Goal: Information Seeking & Learning: Find specific fact

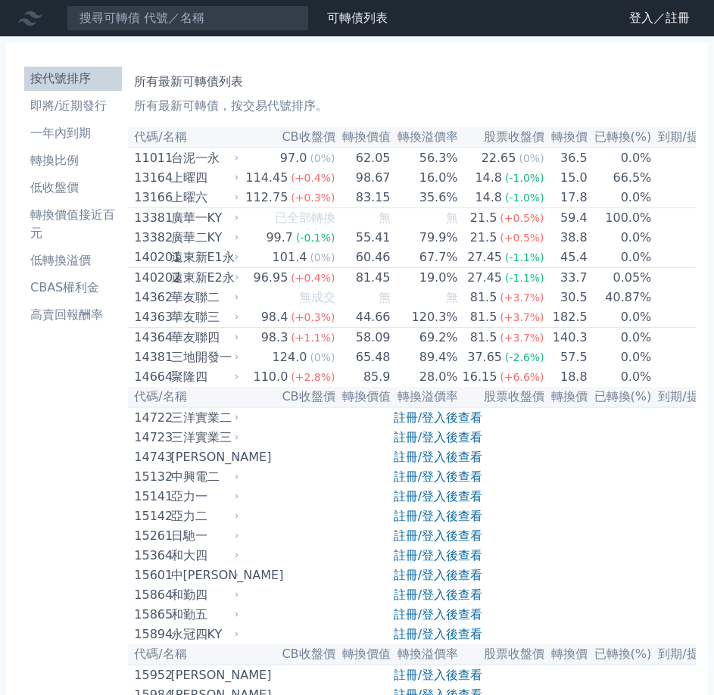
click at [69, 80] on li "按代號排序" at bounding box center [73, 79] width 98 height 18
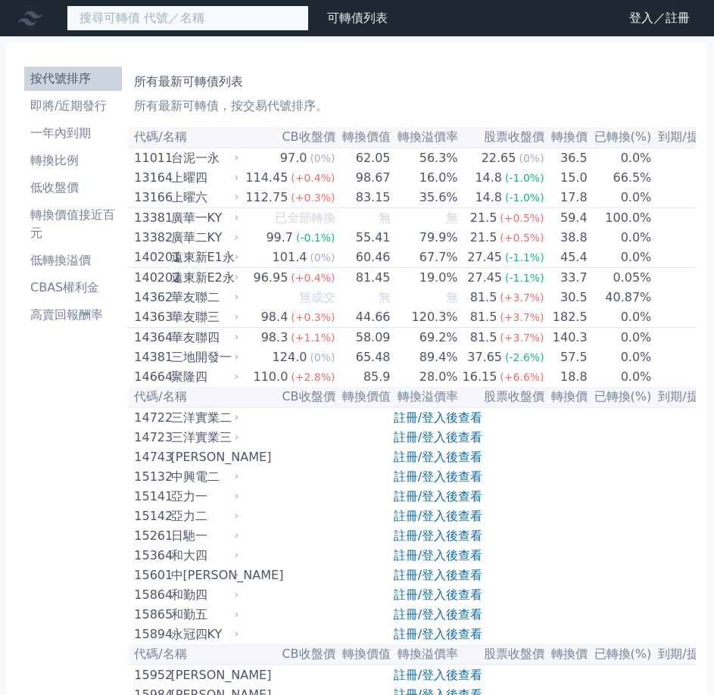
click at [164, 23] on input at bounding box center [188, 18] width 242 height 26
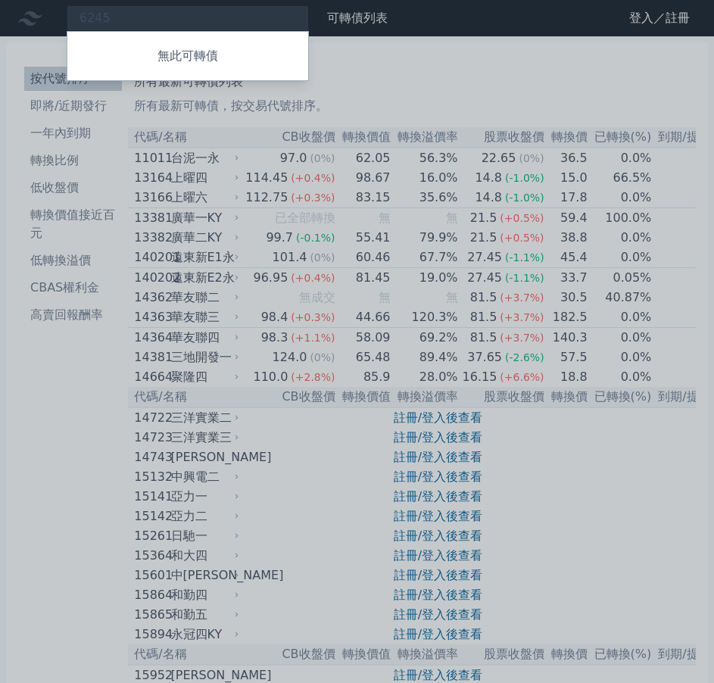
click at [165, 9] on div at bounding box center [357, 341] width 714 height 683
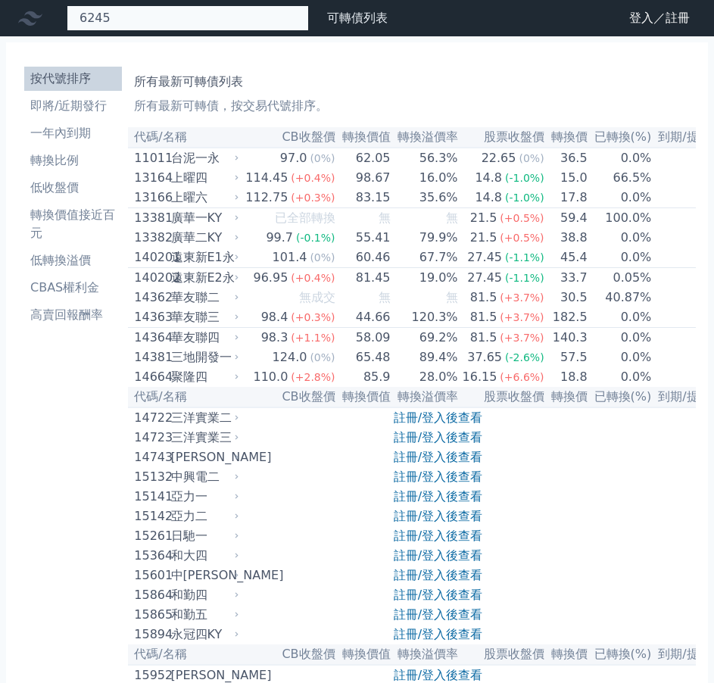
click at [165, 10] on div "6245 無此可轉債" at bounding box center [188, 18] width 242 height 26
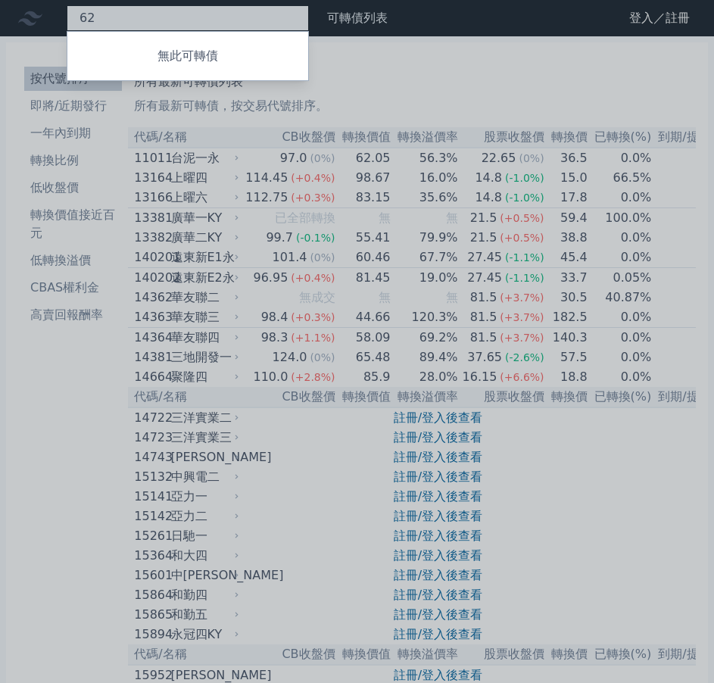
type input "6"
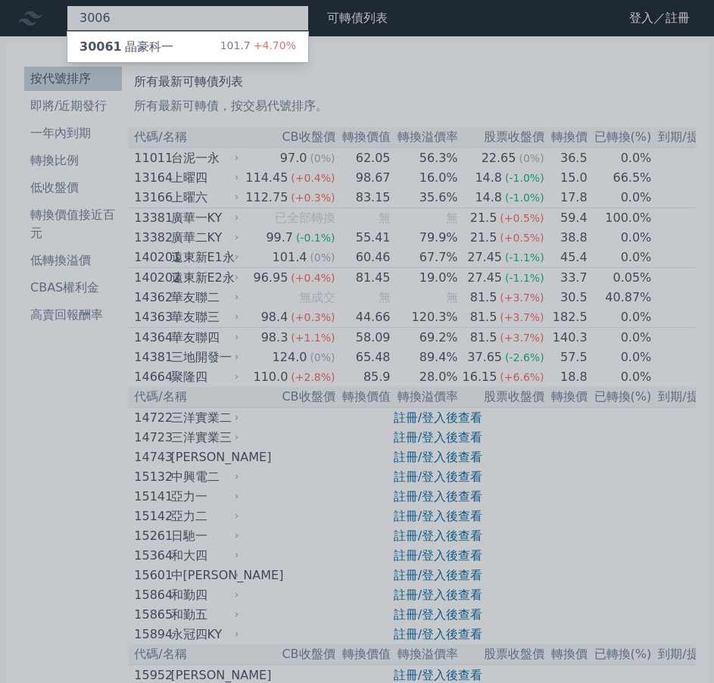
type input "3006"
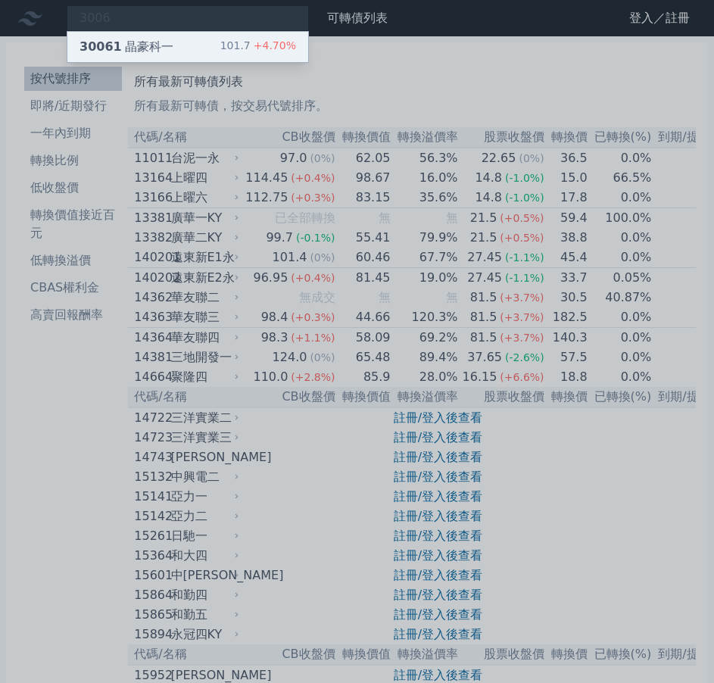
click at [158, 44] on div "30061 晶豪科一" at bounding box center [127, 47] width 94 height 18
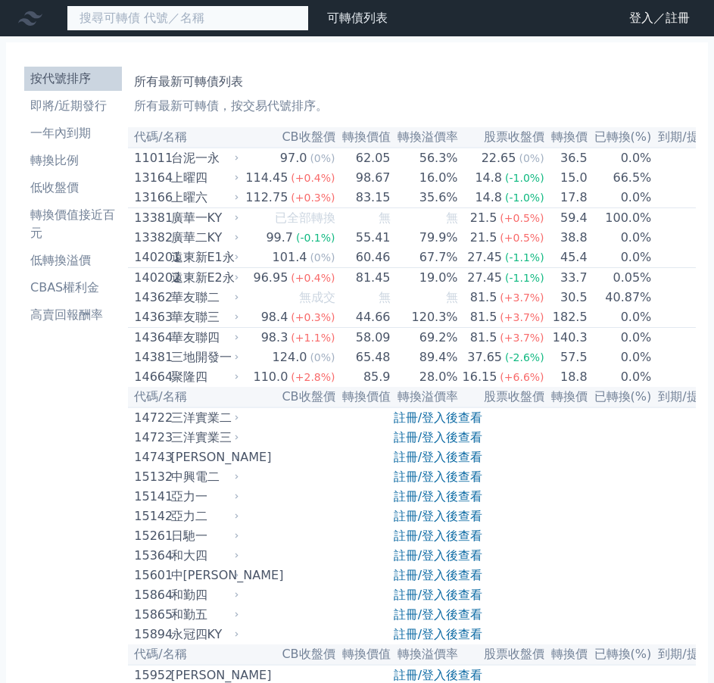
click at [123, 22] on input at bounding box center [188, 18] width 242 height 26
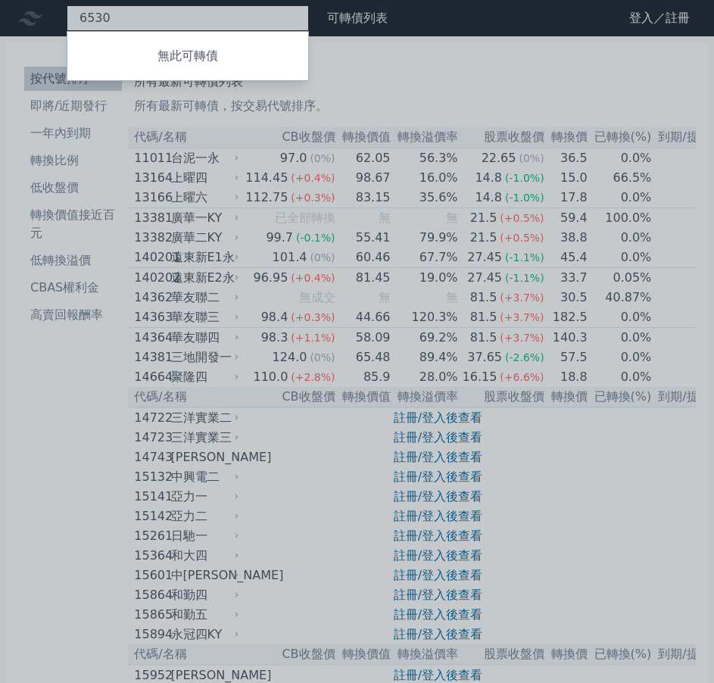
type input "6530"
